Goal: Transaction & Acquisition: Purchase product/service

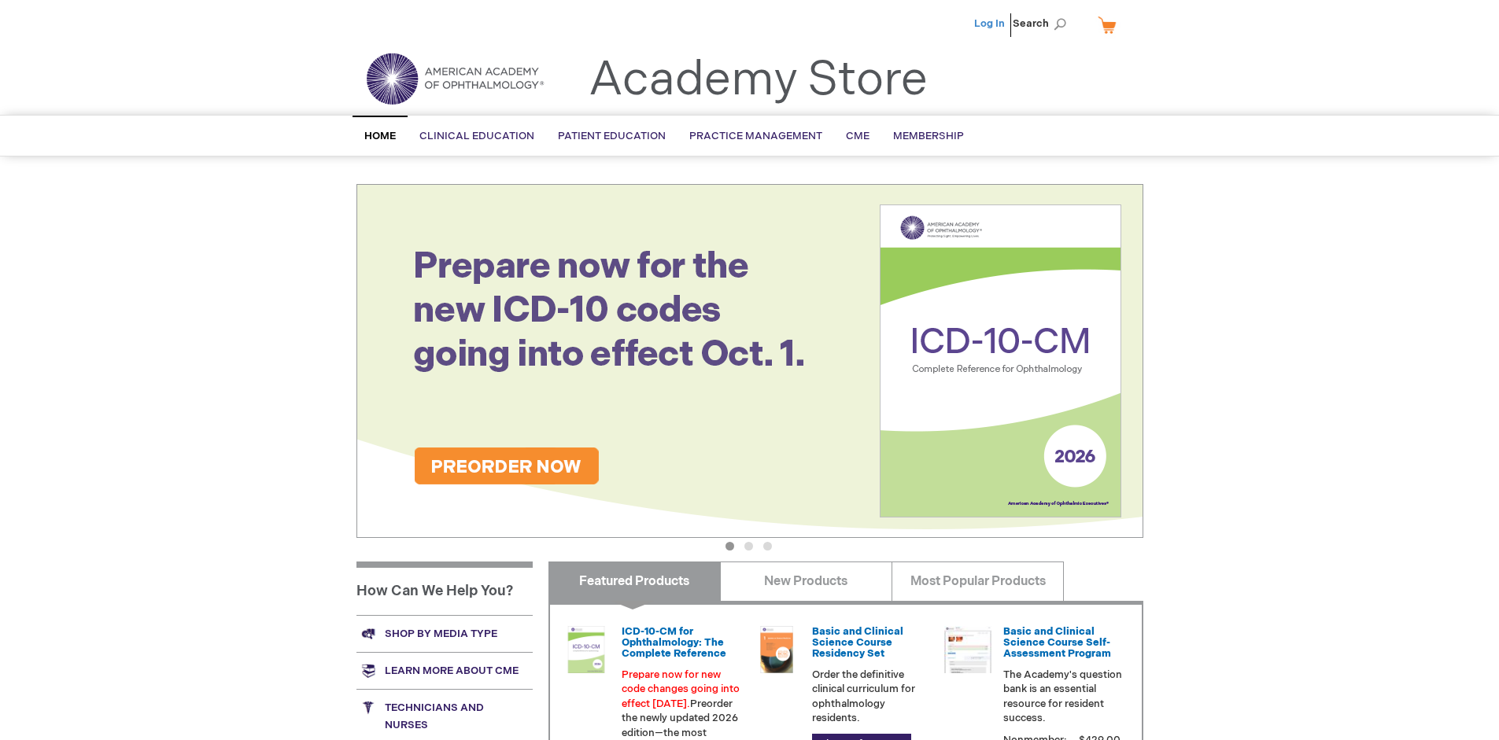
click at [991, 24] on link "Log In" at bounding box center [989, 23] width 31 height 13
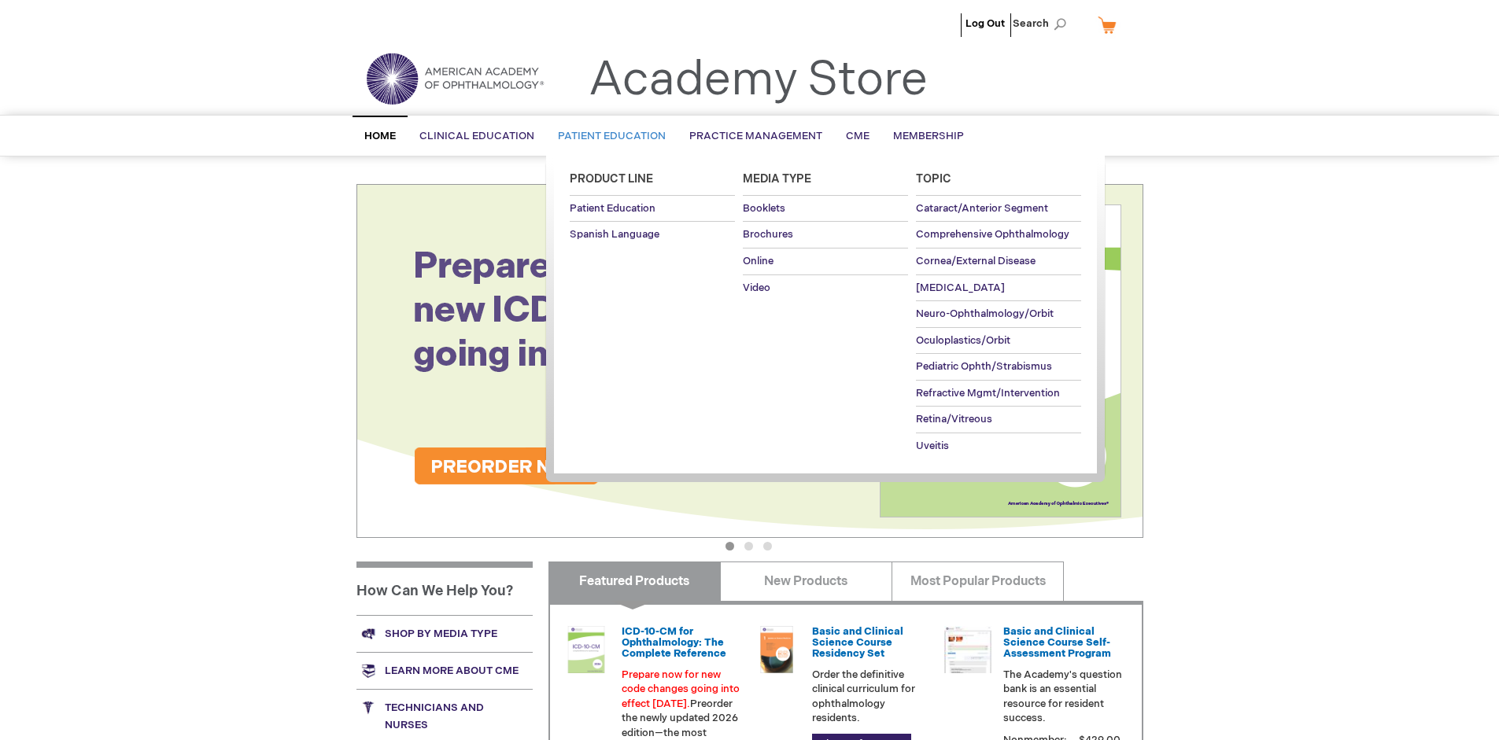
click at [607, 136] on span "Patient Education" at bounding box center [612, 136] width 108 height 13
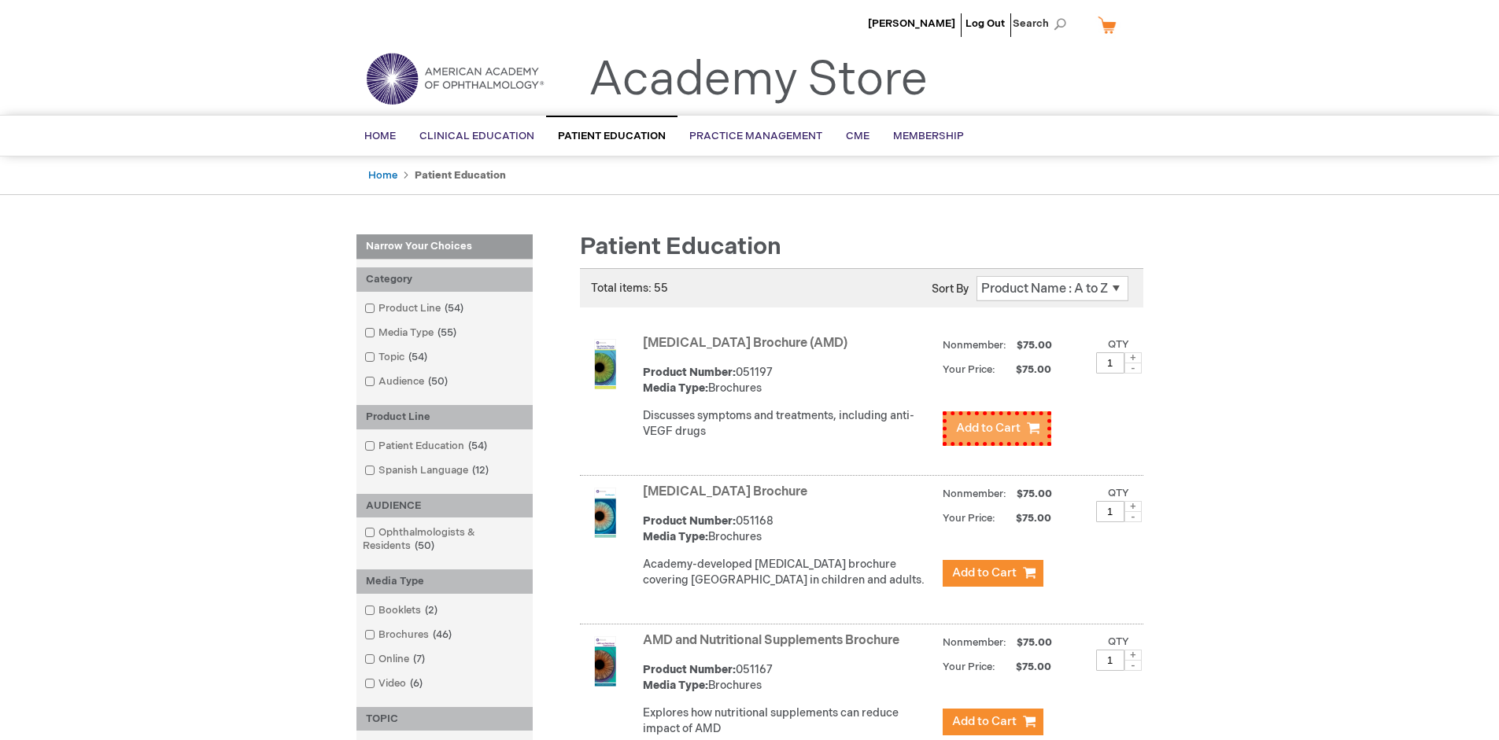
click at [992, 425] on span "Add to Cart" at bounding box center [988, 428] width 65 height 15
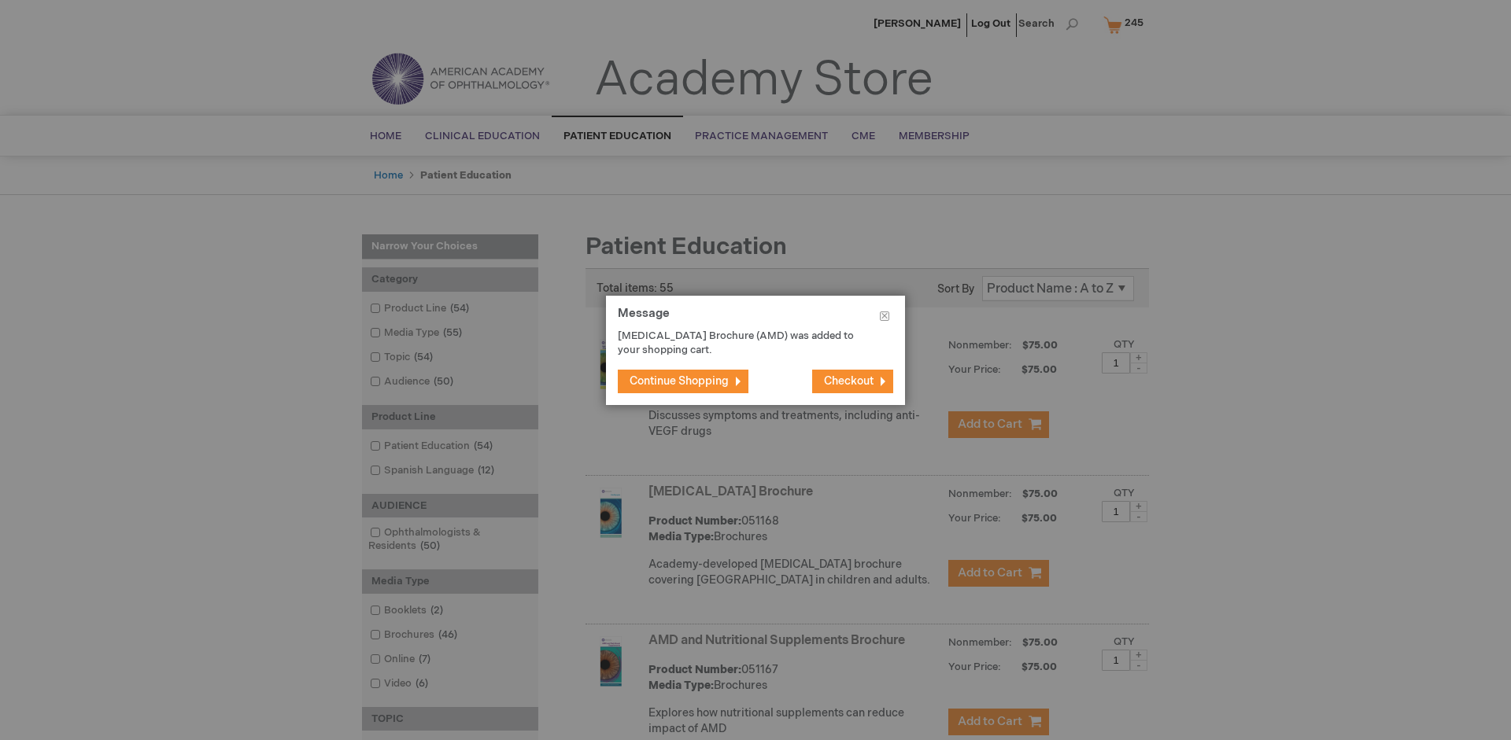
click at [679, 381] on span "Continue Shopping" at bounding box center [678, 381] width 99 height 13
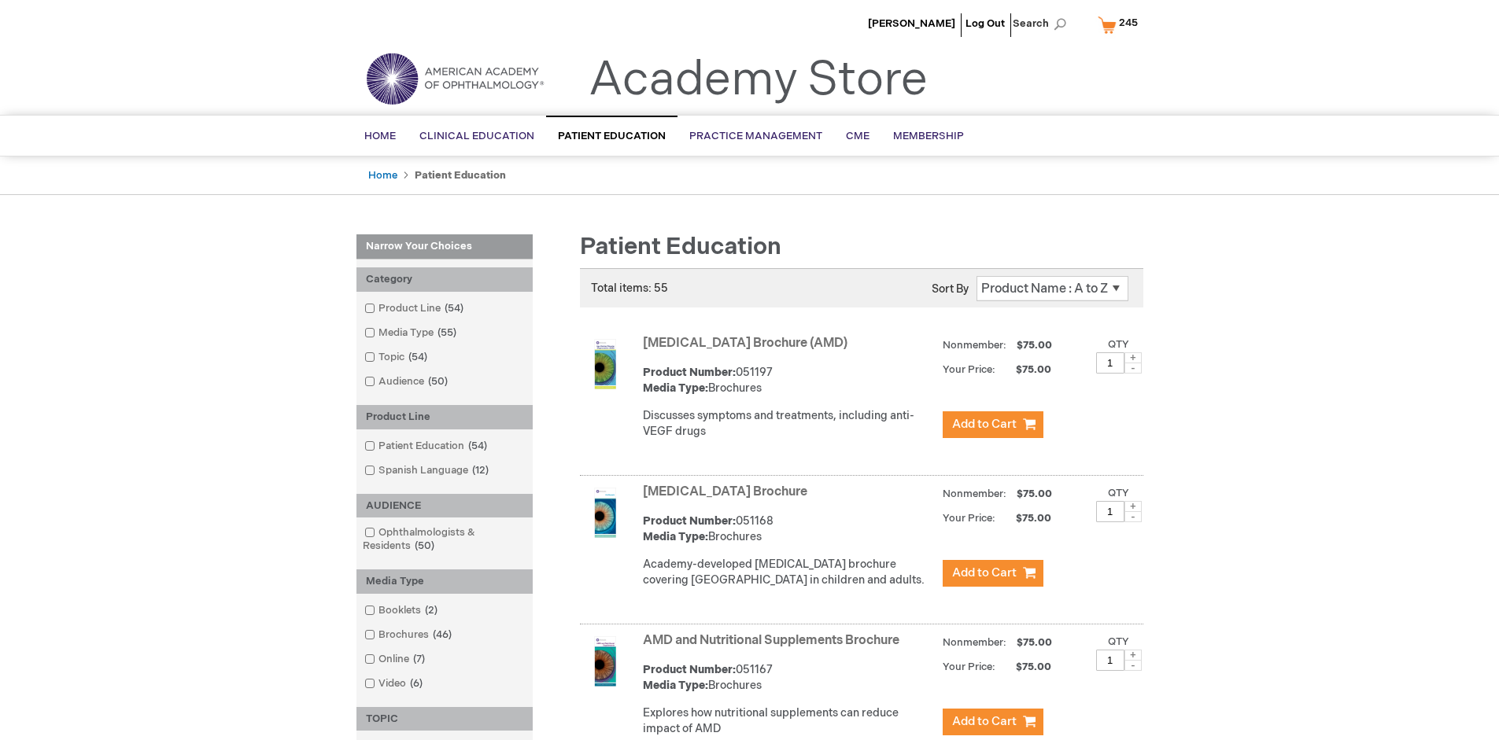
click at [774, 648] on link "AMD and Nutritional Supplements Brochure" at bounding box center [771, 640] width 257 height 15
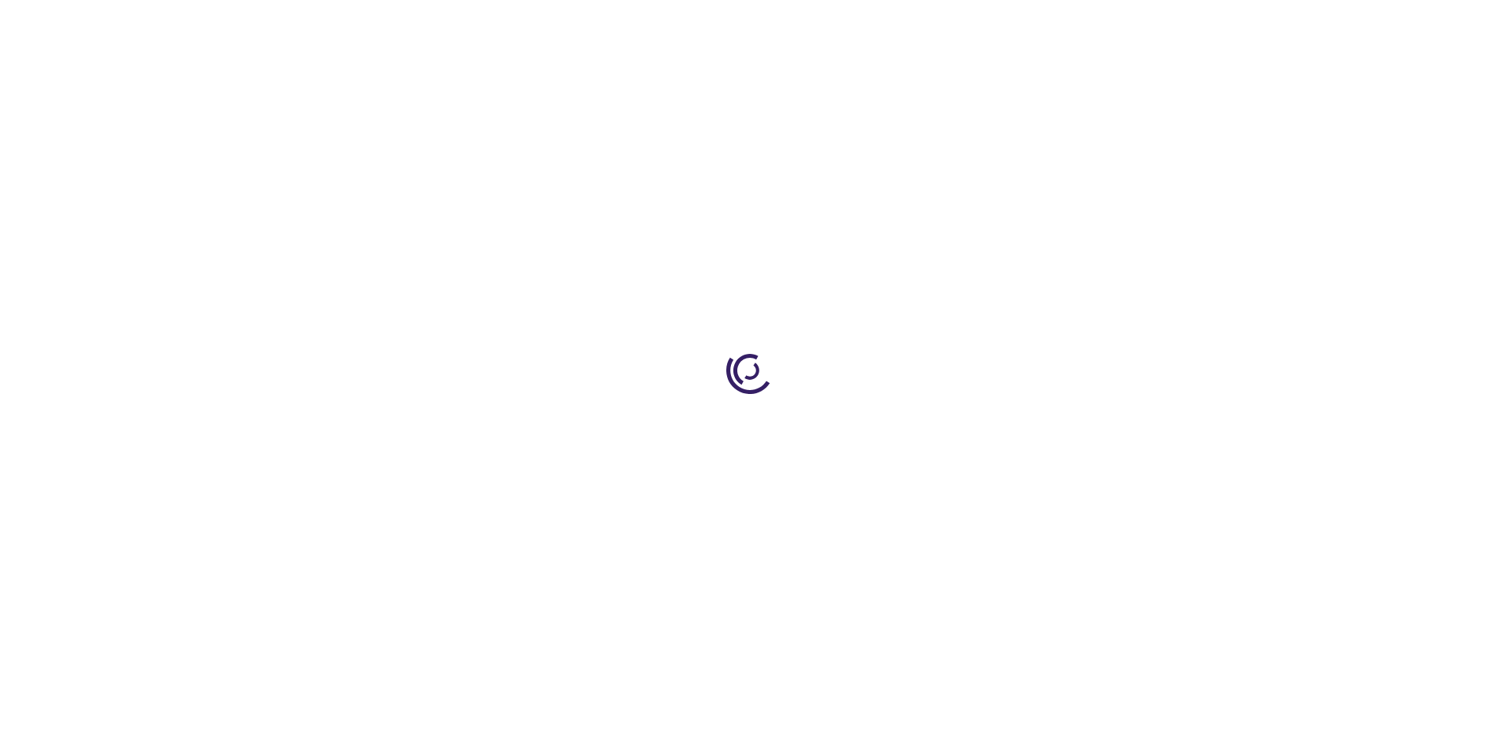
type input "1"
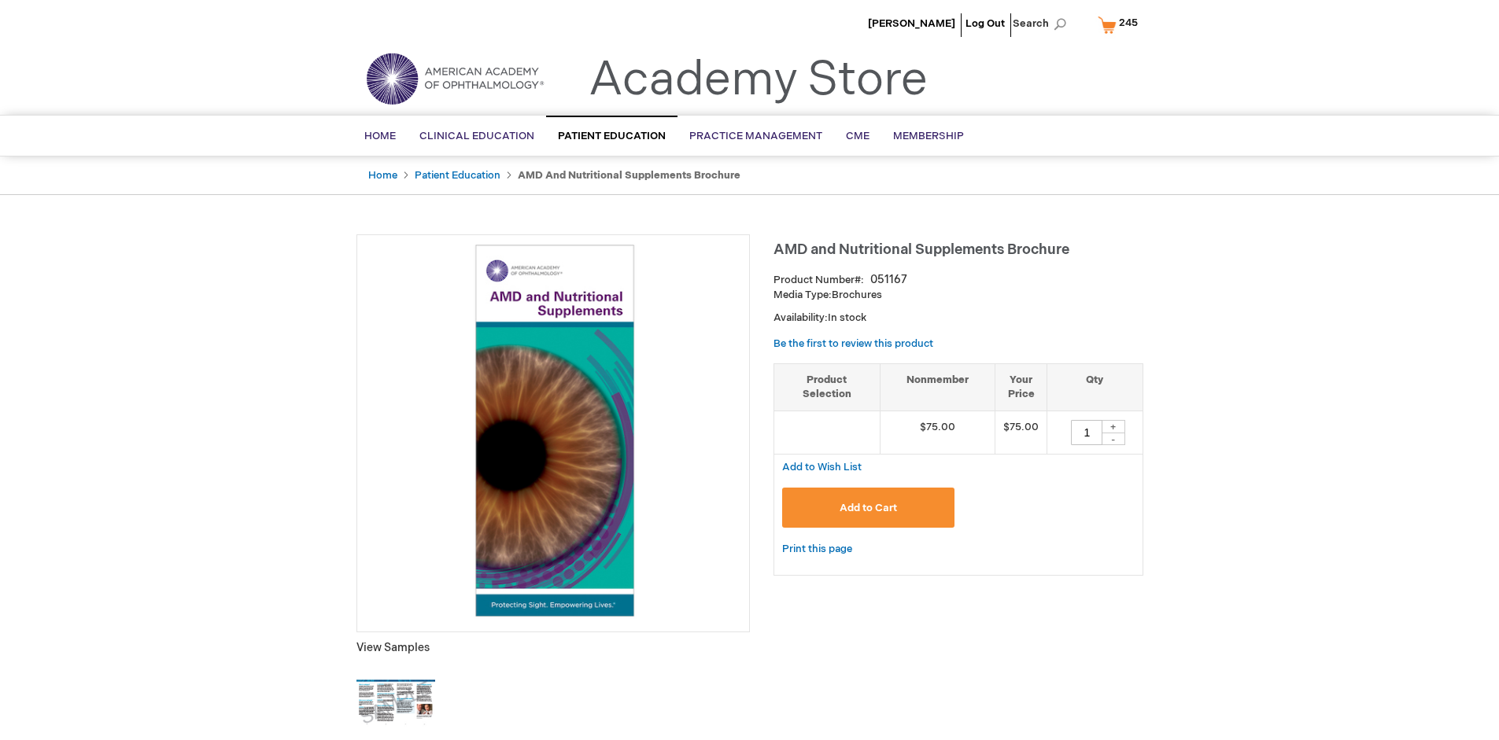
click at [868, 508] on span "Add to Cart" at bounding box center [868, 508] width 57 height 13
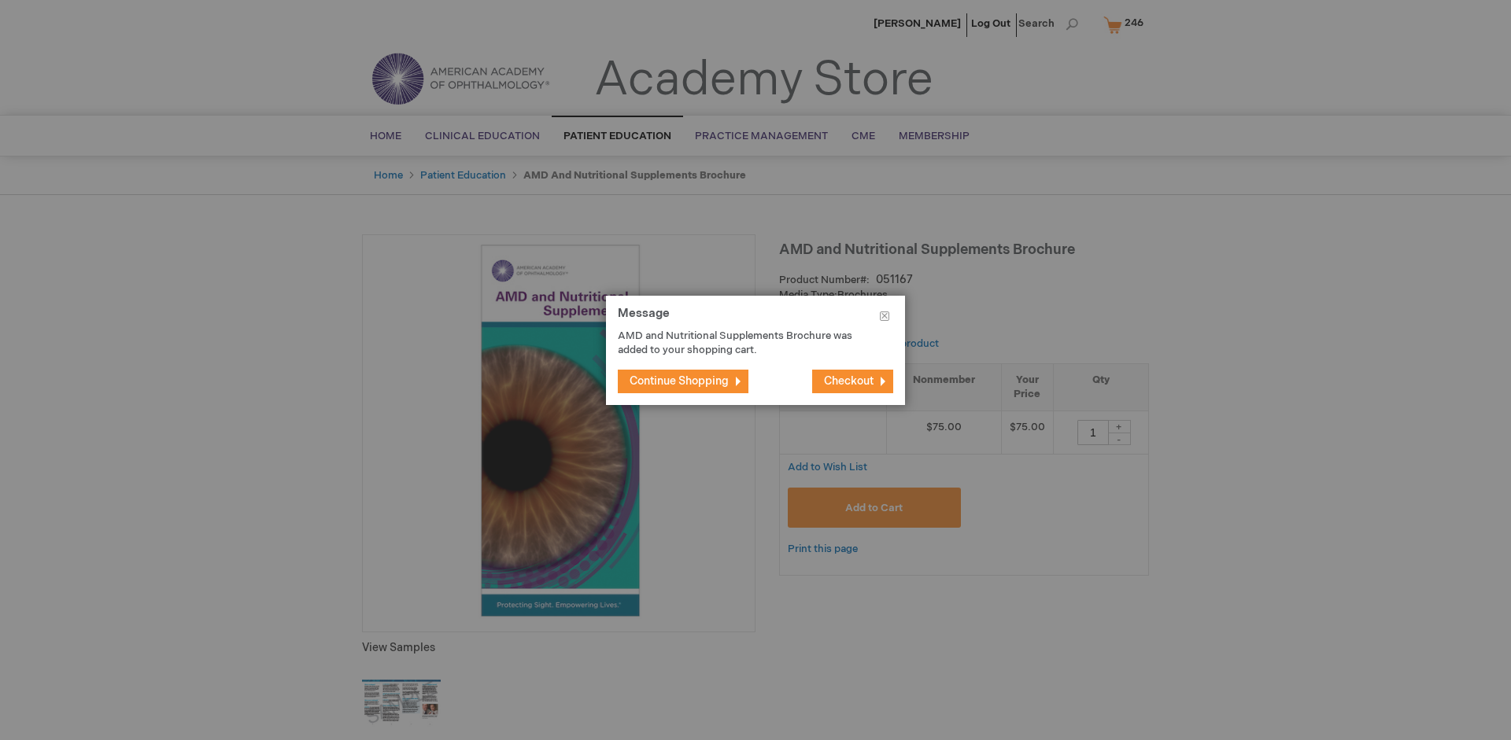
click at [679, 381] on span "Continue Shopping" at bounding box center [678, 381] width 99 height 13
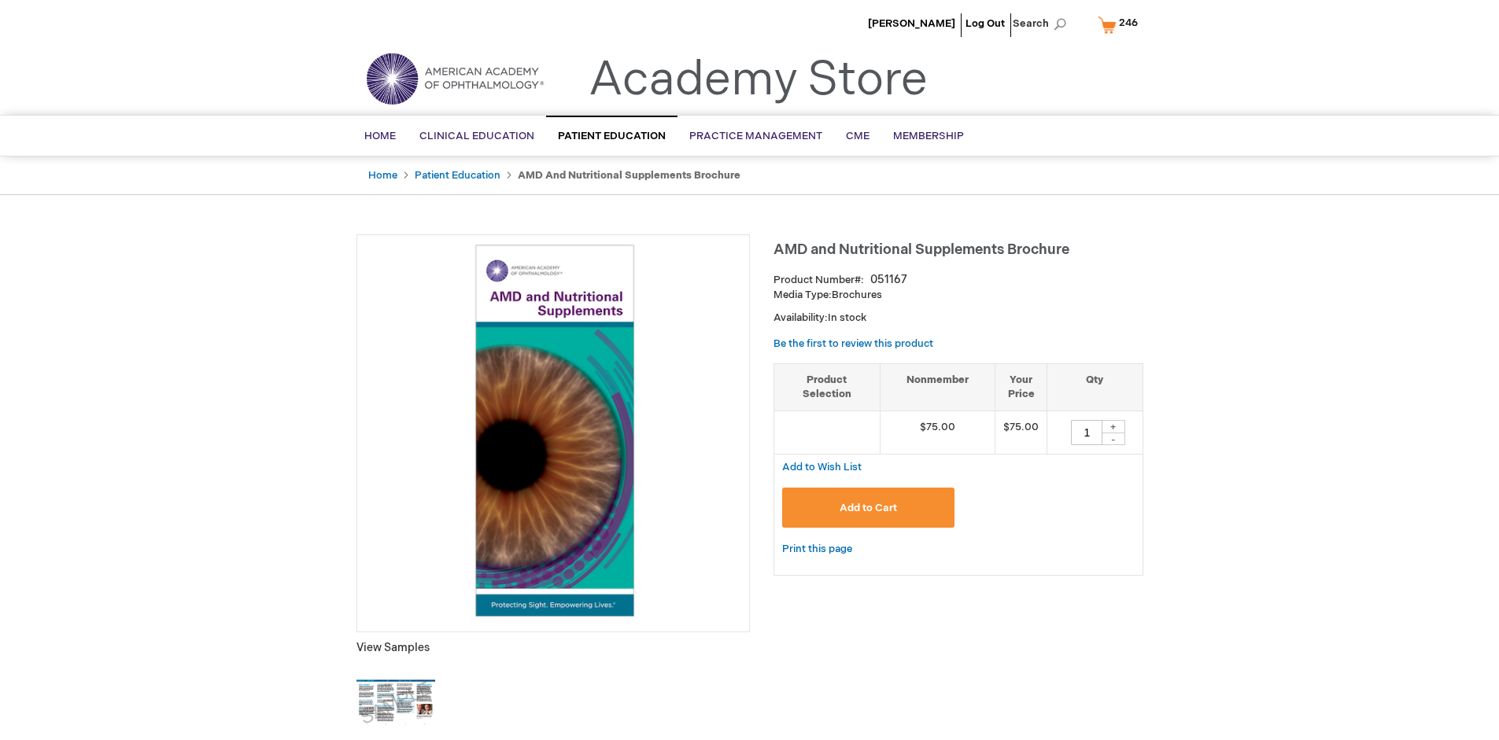
click at [1120, 24] on span "246" at bounding box center [1128, 23] width 19 height 13
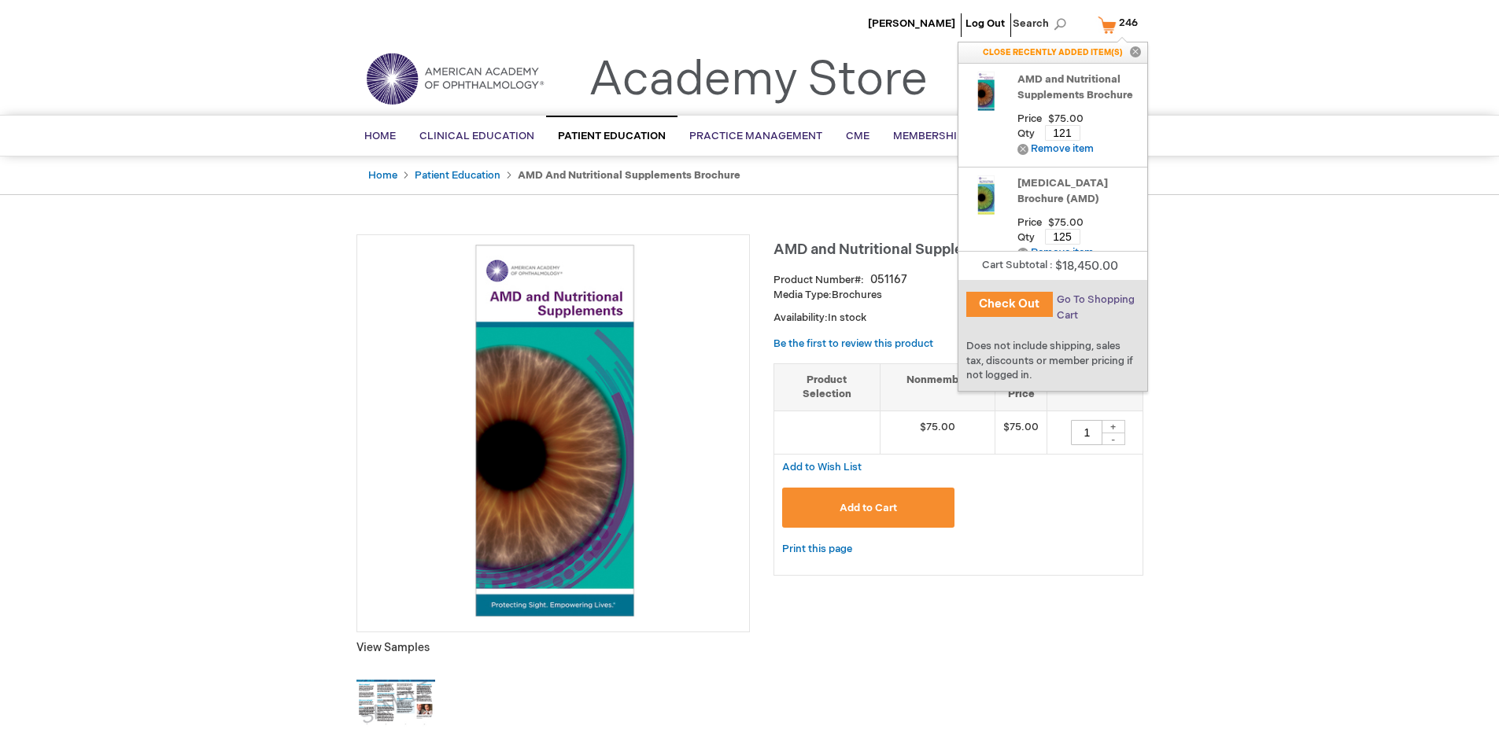
click at [1094, 300] on span "Go To Shopping Cart" at bounding box center [1096, 307] width 78 height 28
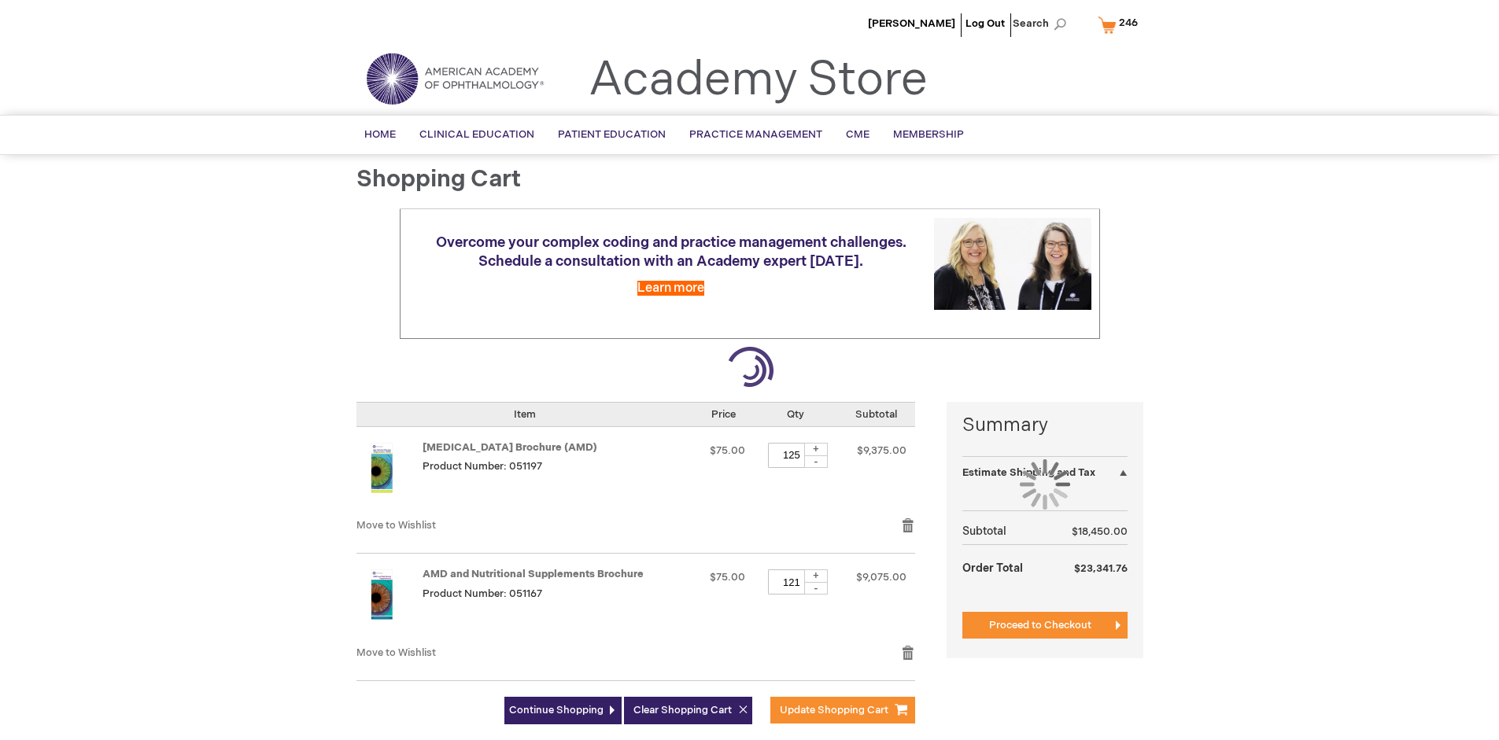
select select "US"
select select "41"
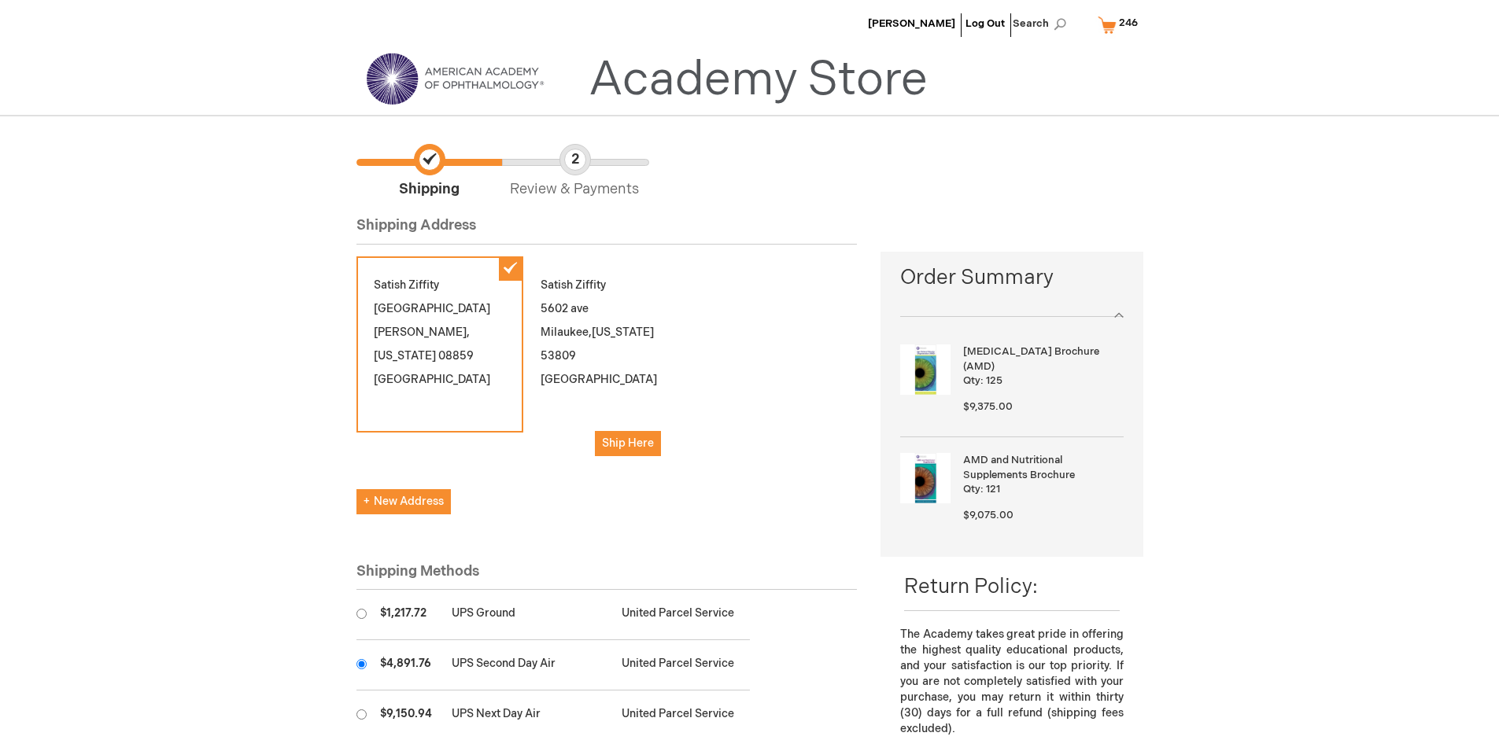
click at [361, 664] on input "radio" at bounding box center [361, 664] width 10 height 10
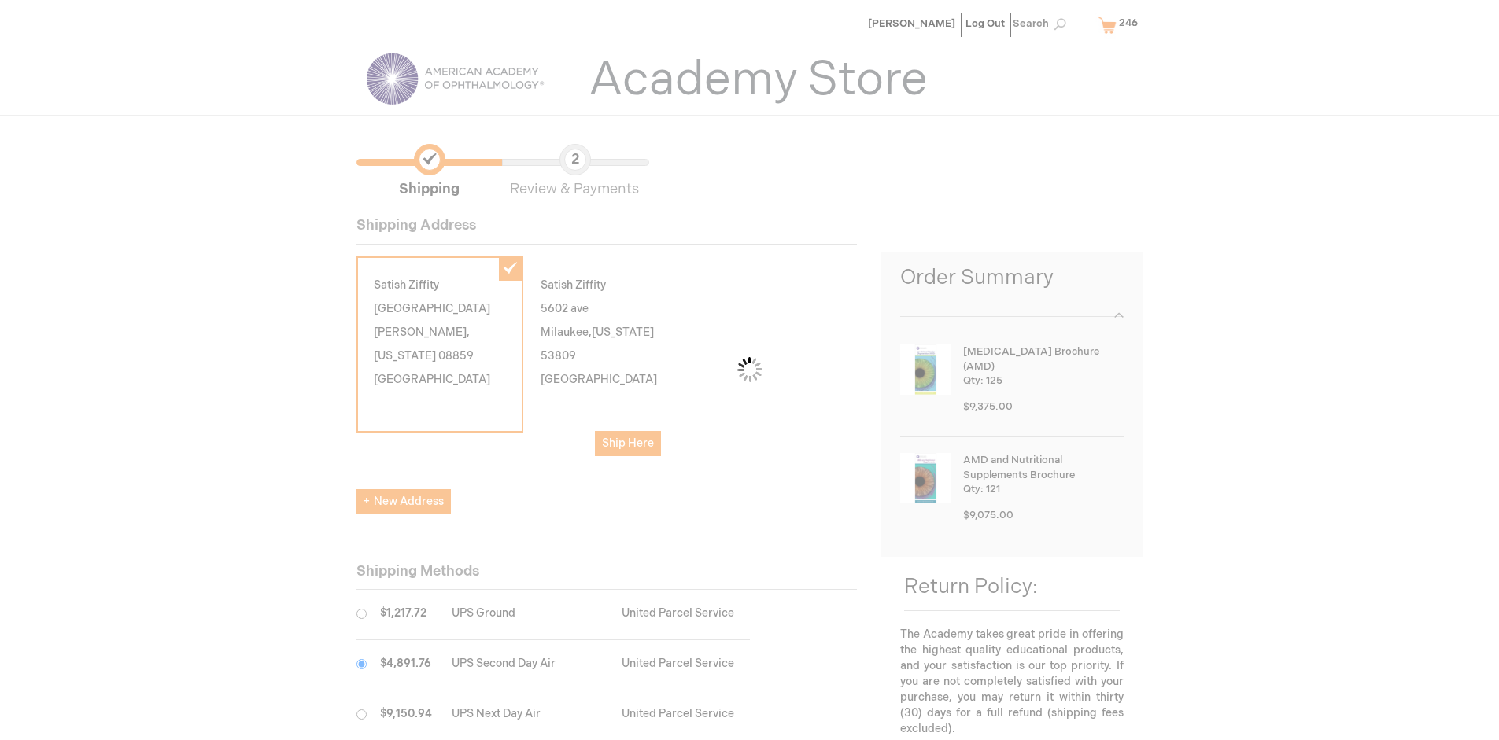
scroll to position [79, 0]
